Goal: Task Accomplishment & Management: Use online tool/utility

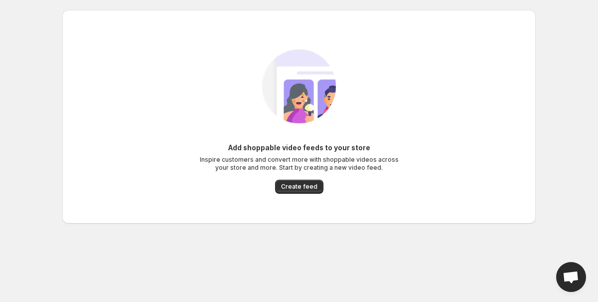
click at [284, 178] on div "Add shoppable video feeds to your store Inspire customers and convert more with…" at bounding box center [298, 168] width 199 height 51
click at [288, 185] on span "Create feed" at bounding box center [299, 187] width 36 height 8
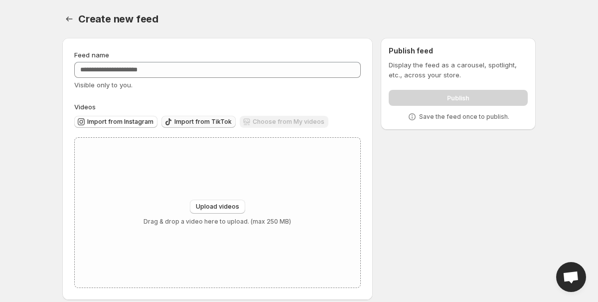
click at [194, 118] on span "Import from TikTok" at bounding box center [203, 122] width 57 height 8
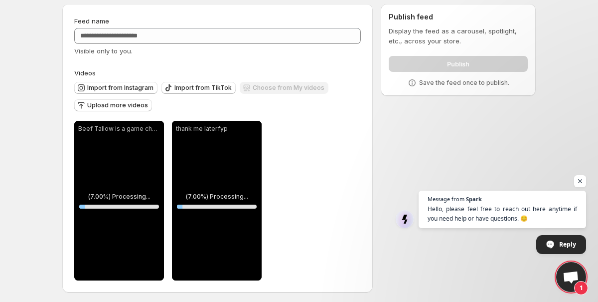
scroll to position [37, 0]
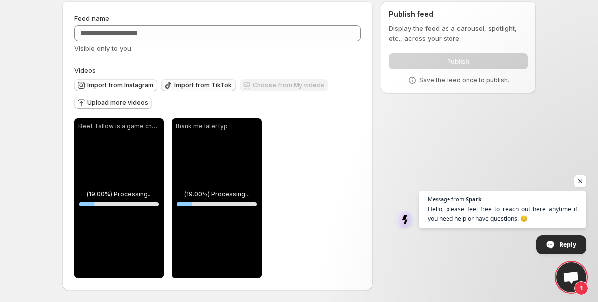
click at [197, 84] on span "Import from TikTok" at bounding box center [203, 85] width 57 height 8
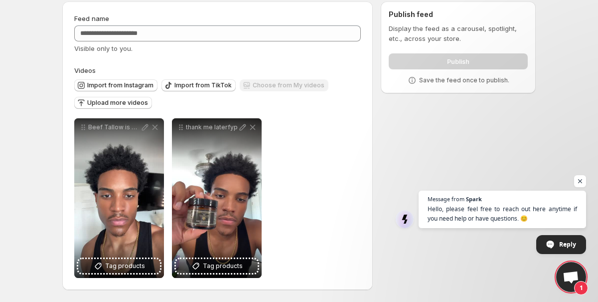
scroll to position [0, 0]
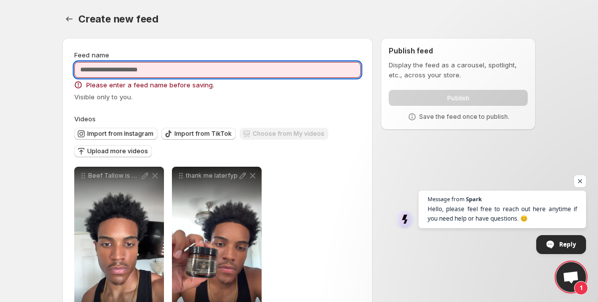
click at [144, 66] on input "Feed name" at bounding box center [217, 70] width 287 height 16
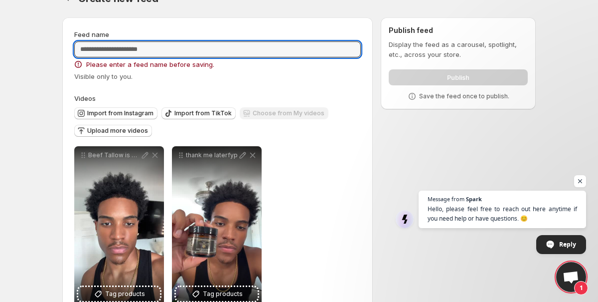
scroll to position [22, 0]
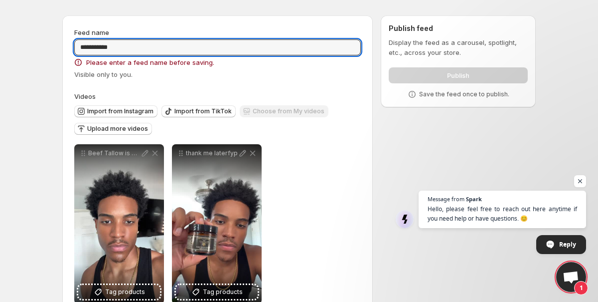
type input "**********"
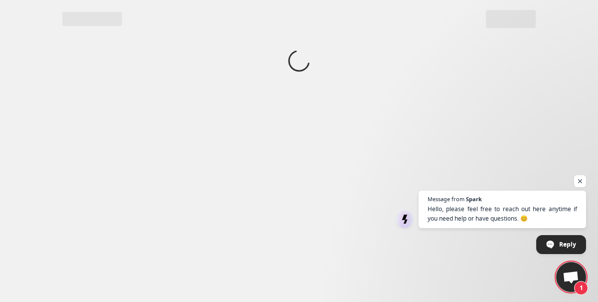
scroll to position [0, 0]
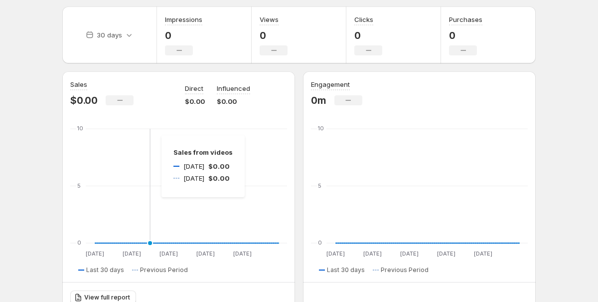
scroll to position [34, 0]
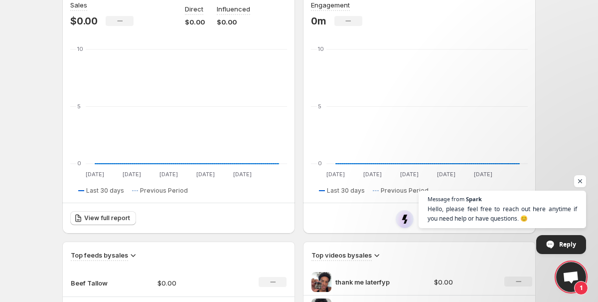
scroll to position [193, 0]
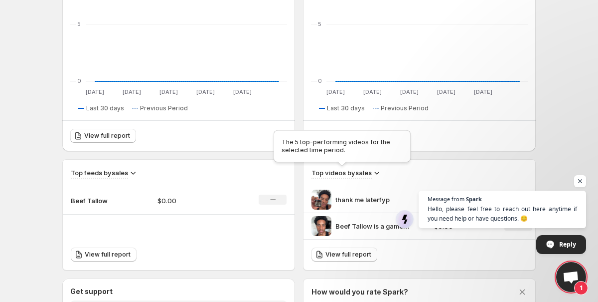
click at [365, 170] on h3 "Top videos by sales" at bounding box center [342, 173] width 60 height 10
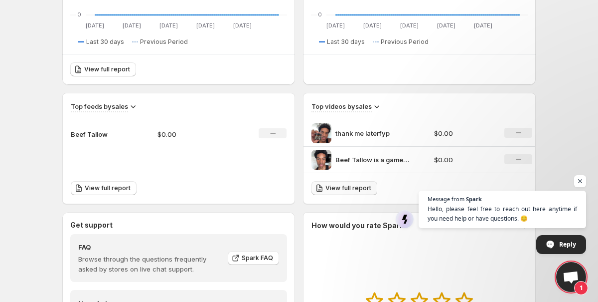
scroll to position [259, 0]
click at [355, 130] on p "thank me laterfyp" at bounding box center [373, 134] width 75 height 10
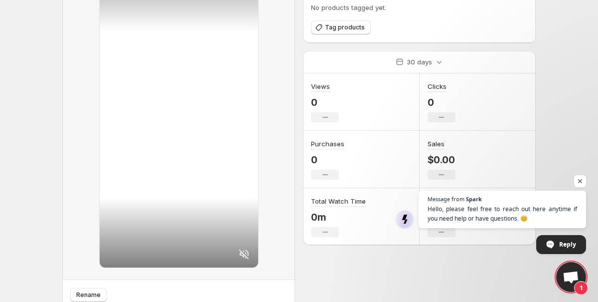
scroll to position [50, 0]
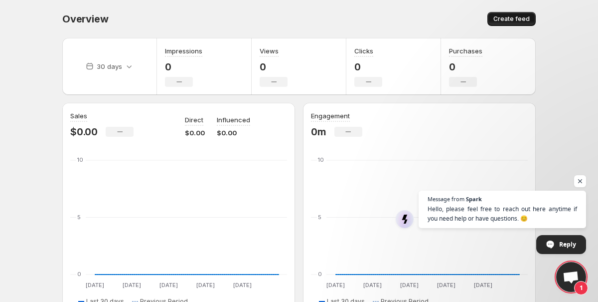
click at [517, 20] on span "Create feed" at bounding box center [512, 19] width 36 height 8
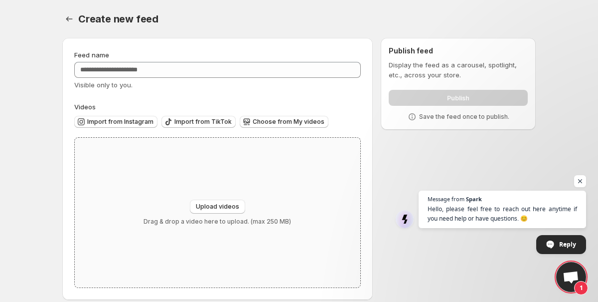
scroll to position [10, 0]
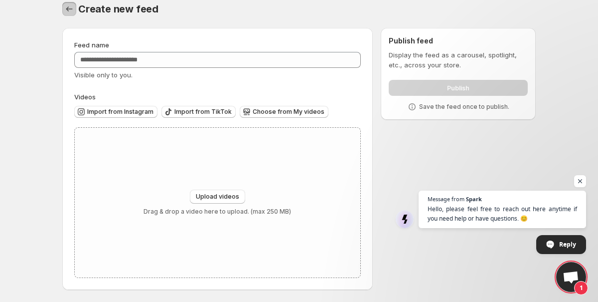
click at [72, 14] on button "Settings" at bounding box center [69, 9] width 14 height 14
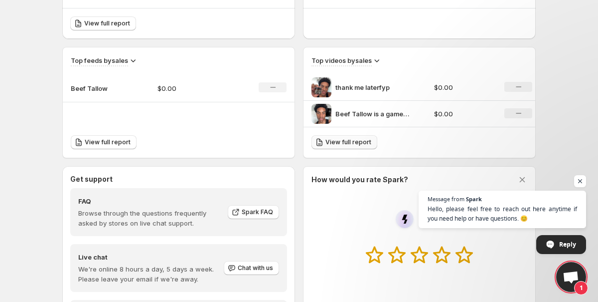
scroll to position [383, 0]
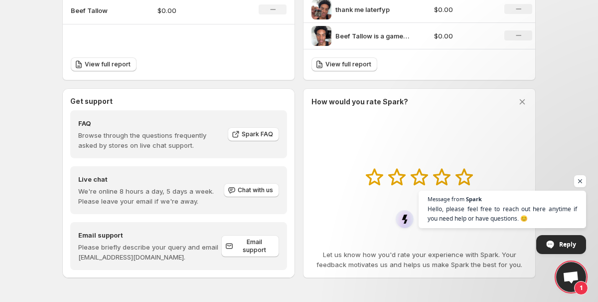
click at [525, 96] on div "How would you rate Spark? Let us know how you'd rate your experience with Spark…" at bounding box center [419, 182] width 233 height 189
click at [523, 100] on icon at bounding box center [523, 102] width 10 height 10
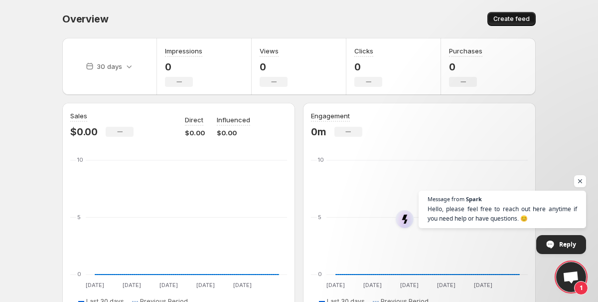
click at [504, 14] on button "Create feed" at bounding box center [512, 19] width 48 height 14
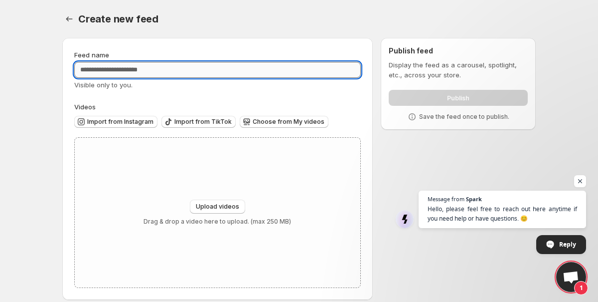
click at [219, 71] on input "Feed name" at bounding box center [217, 70] width 287 height 16
type input "**********"
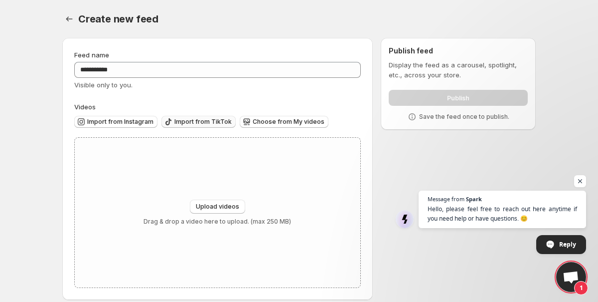
click at [208, 120] on span "Import from TikTok" at bounding box center [203, 122] width 57 height 8
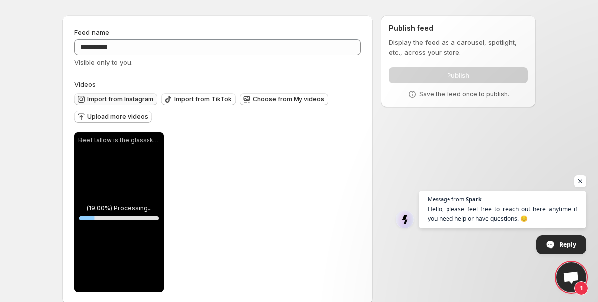
scroll to position [37, 0]
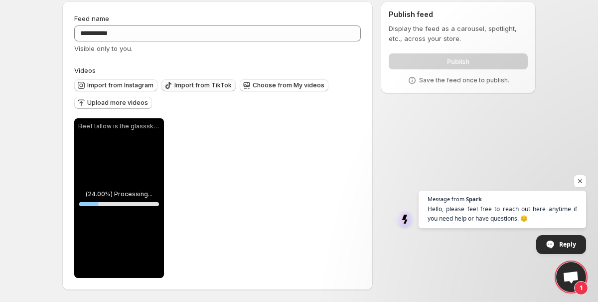
click at [197, 82] on span "Import from TikTok" at bounding box center [203, 85] width 57 height 8
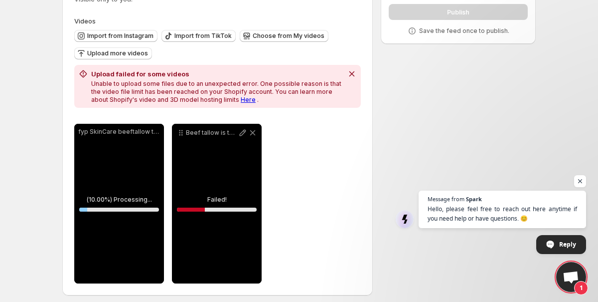
scroll to position [89, 0]
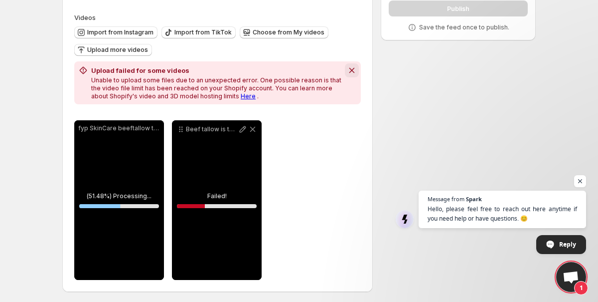
click at [348, 69] on icon "Dismiss notification" at bounding box center [352, 70] width 10 height 10
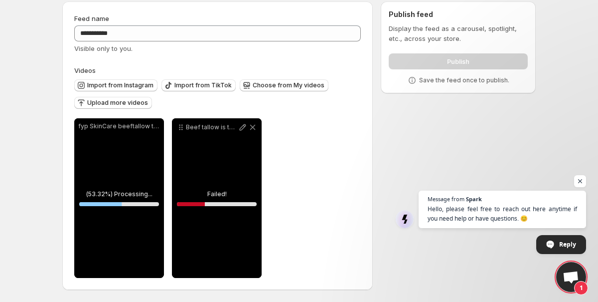
click at [334, 119] on div "**********" at bounding box center [217, 198] width 287 height 160
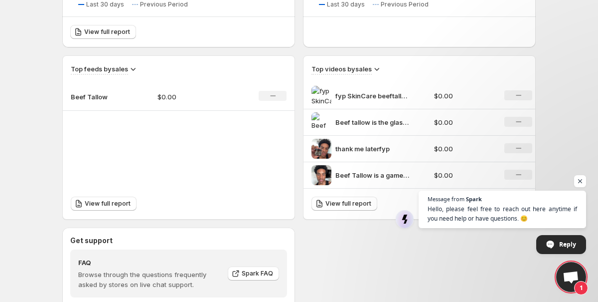
scroll to position [298, 0]
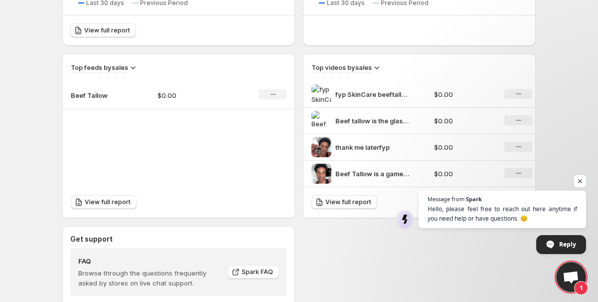
click at [361, 100] on div "fyp SkinCare beeftallow tiktokshop" at bounding box center [370, 94] width 117 height 20
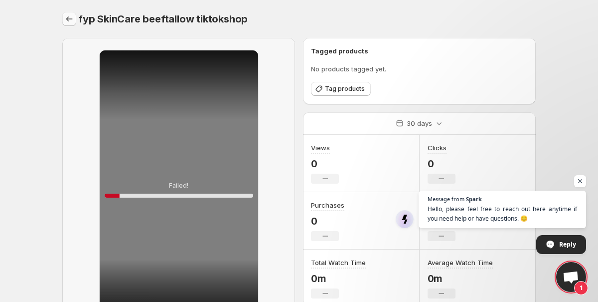
click at [63, 19] on button "Settings" at bounding box center [69, 19] width 14 height 14
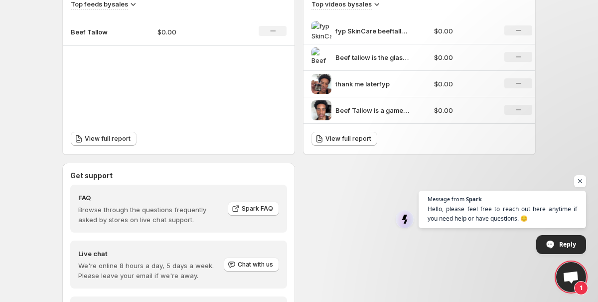
scroll to position [436, 0]
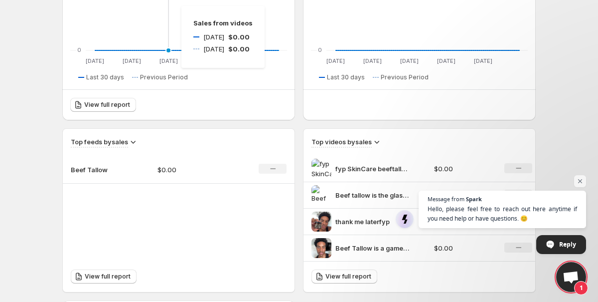
scroll to position [342, 0]
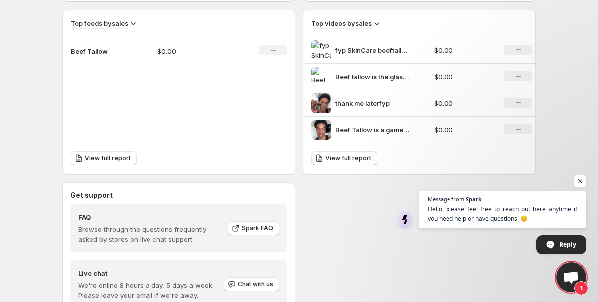
click at [374, 49] on p "fyp SkinCare beeftallow tiktokshop" at bounding box center [373, 50] width 75 height 10
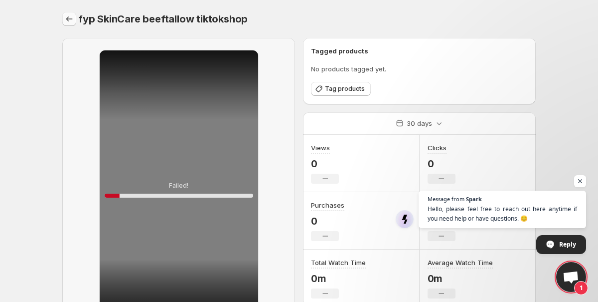
click at [65, 22] on icon "Settings" at bounding box center [69, 19] width 10 height 10
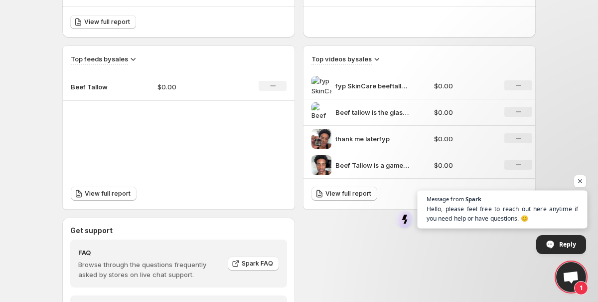
scroll to position [246, 0]
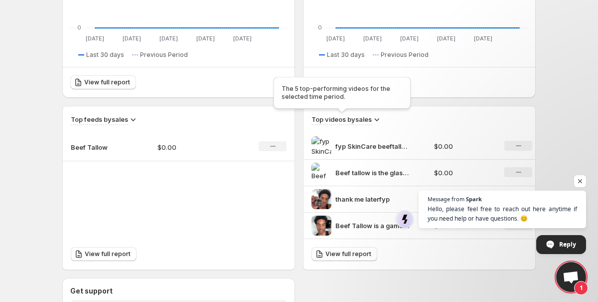
click at [366, 117] on h3 "Top videos by sales" at bounding box center [342, 119] width 60 height 10
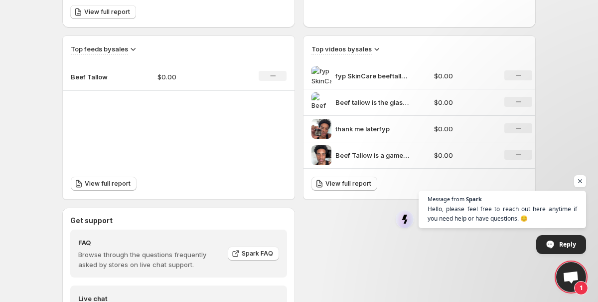
scroll to position [340, 0]
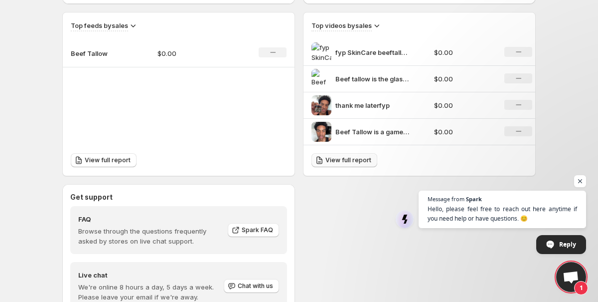
click at [358, 165] on link "View full report" at bounding box center [345, 160] width 66 height 14
